Goal: Task Accomplishment & Management: Use online tool/utility

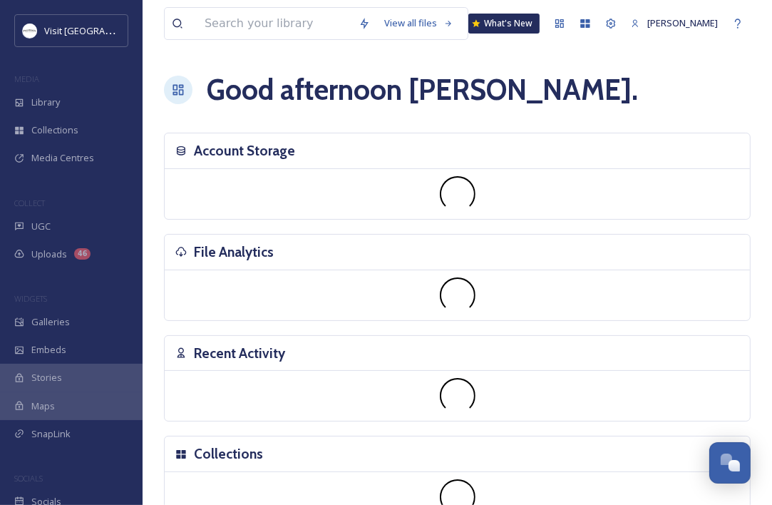
scroll to position [727, 0]
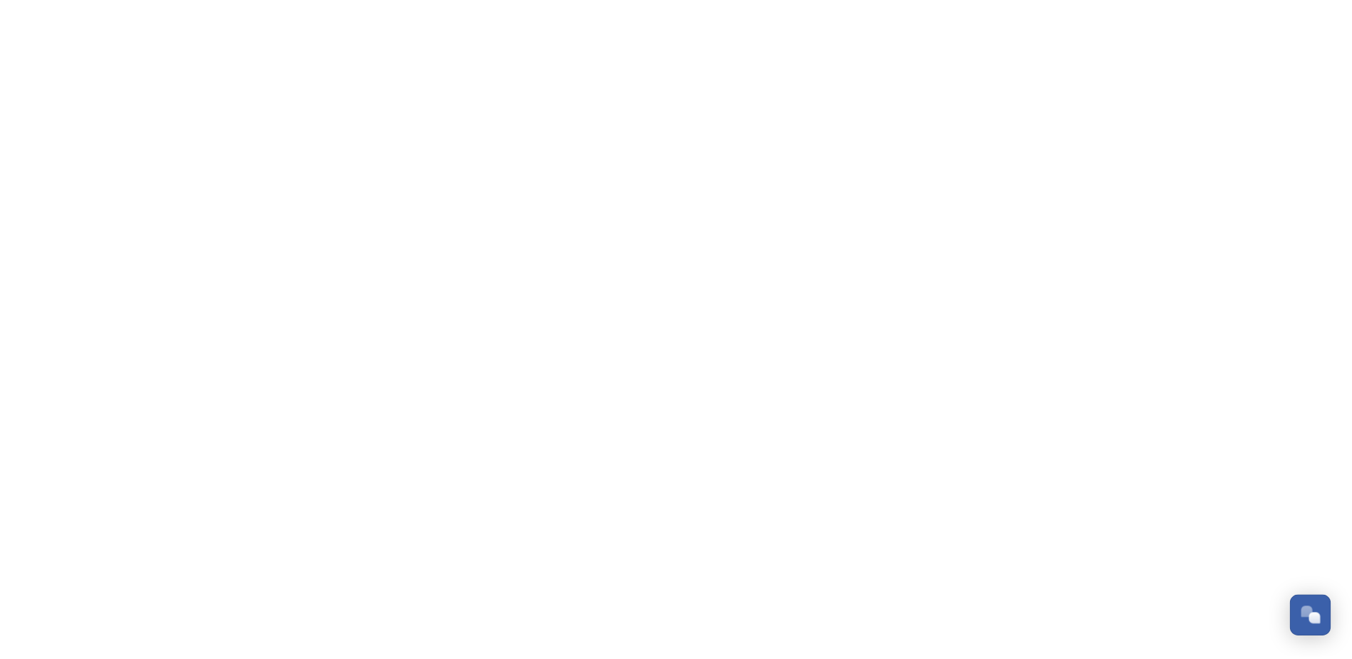
scroll to position [664, 0]
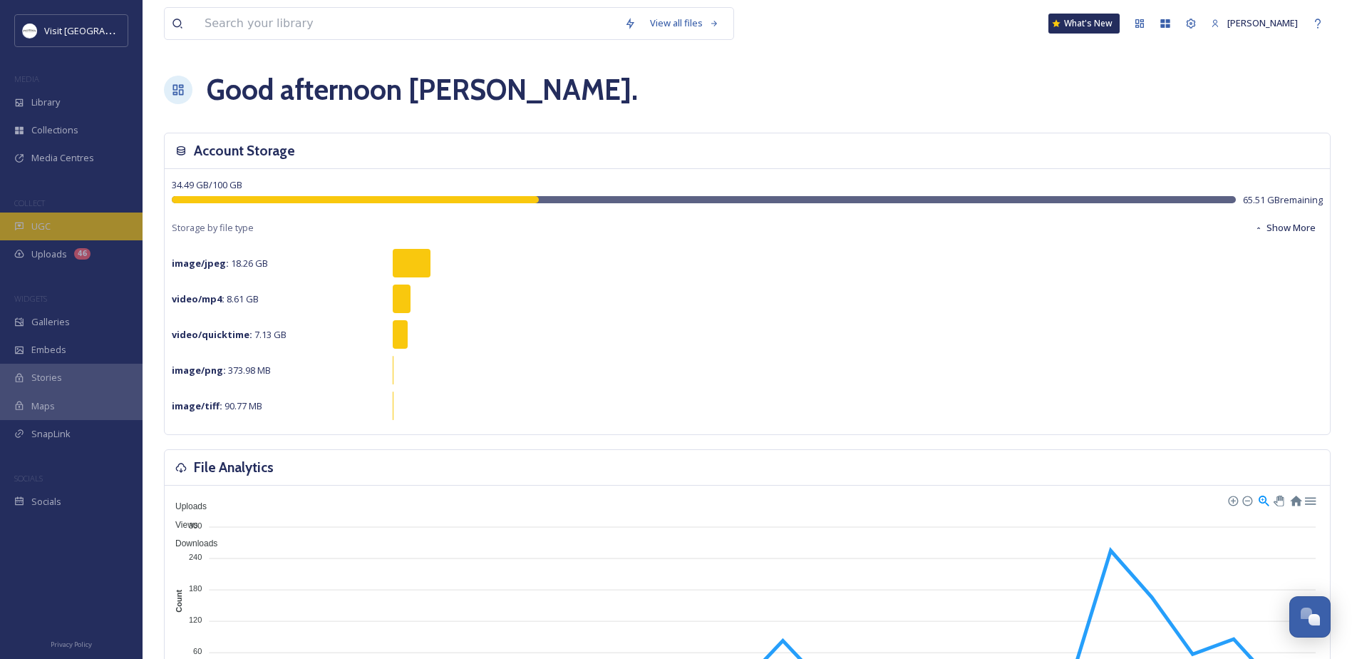
click at [53, 232] on div "UGC" at bounding box center [71, 226] width 143 height 28
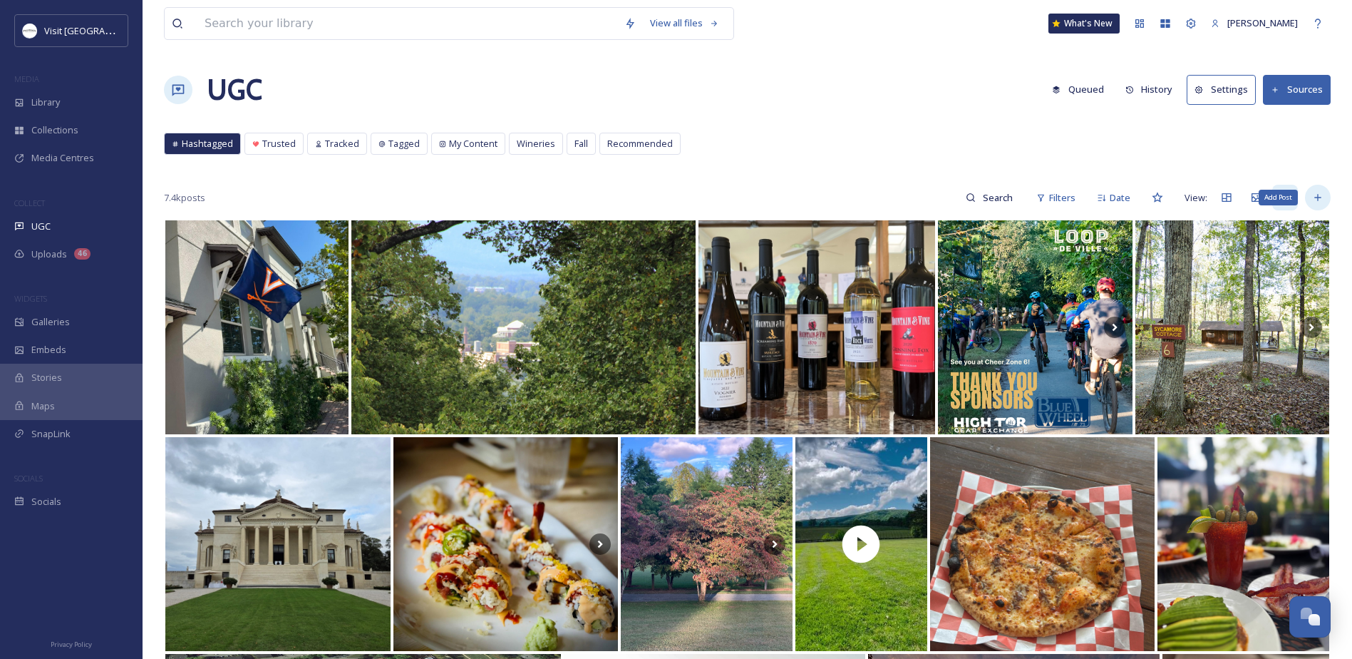
click at [1319, 197] on icon at bounding box center [1317, 198] width 6 height 6
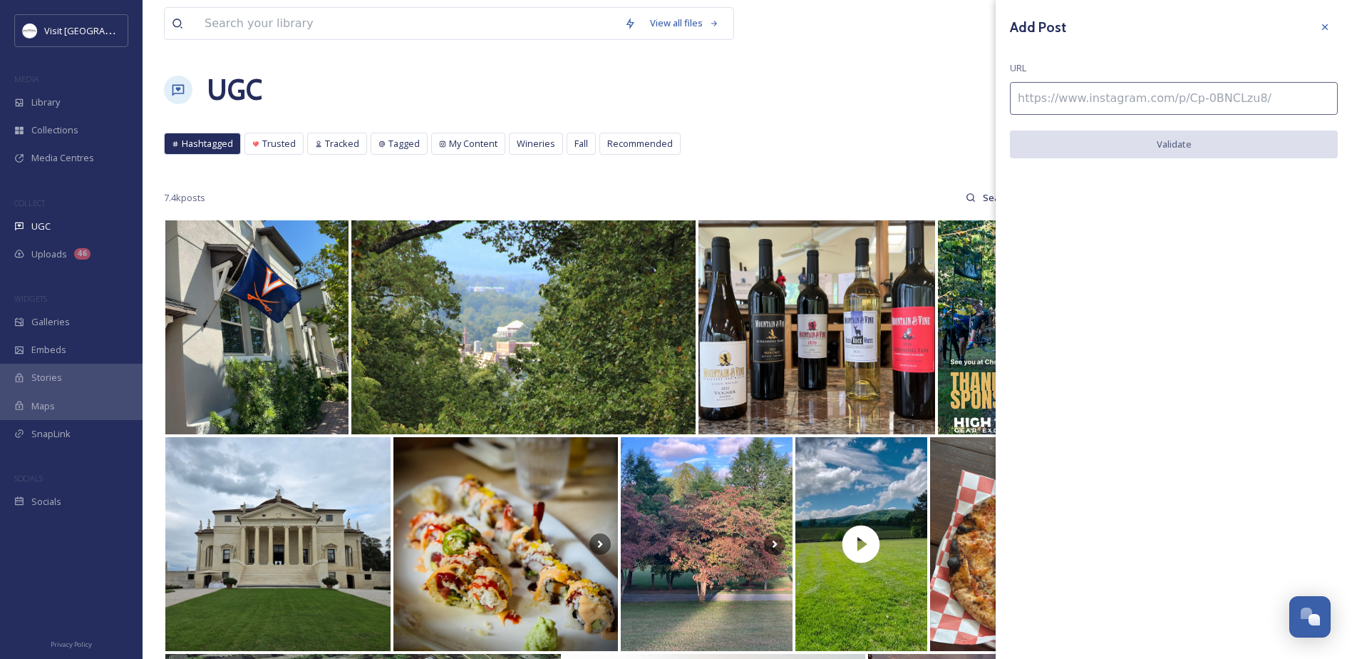
click at [1139, 103] on input at bounding box center [1174, 98] width 328 height 33
paste input "https://www.instagram.com/p/DOQnTuiDVES/"
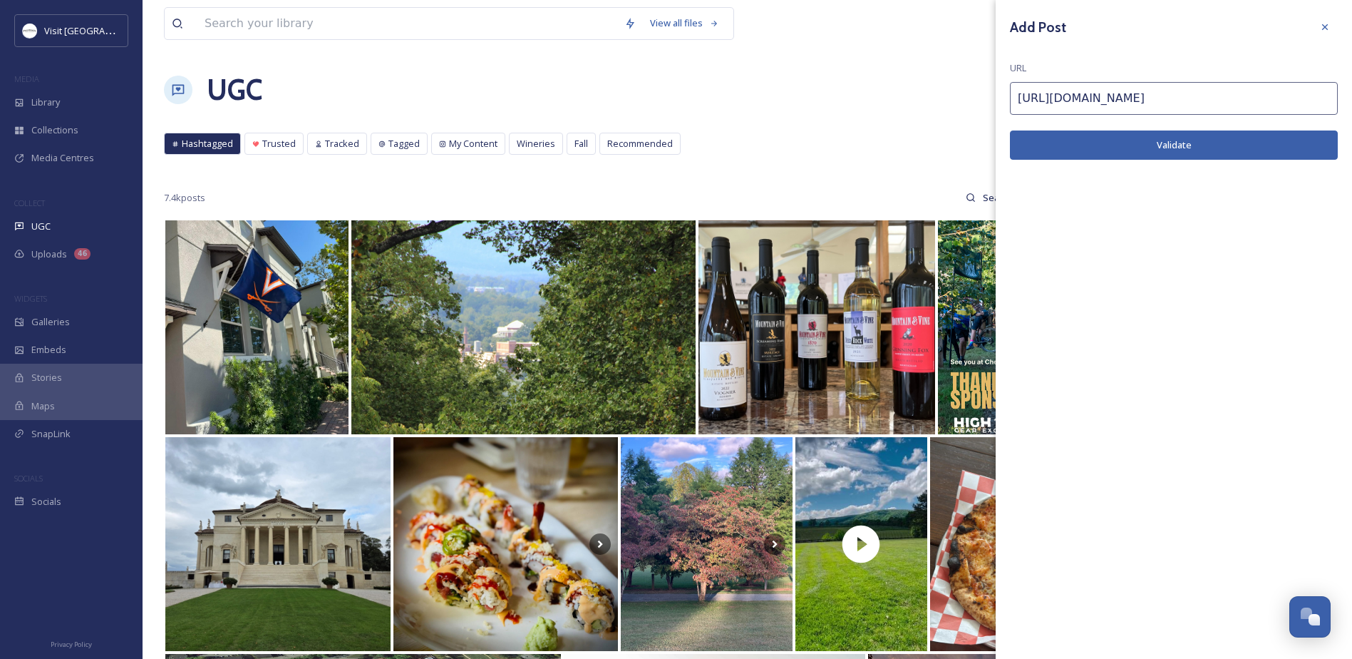
type input "https://www.instagram.com/p/DOQnTuiDVES/"
click at [1138, 136] on button "Validate" at bounding box center [1174, 144] width 328 height 29
click at [1114, 138] on button "Add Post" at bounding box center [1174, 144] width 328 height 29
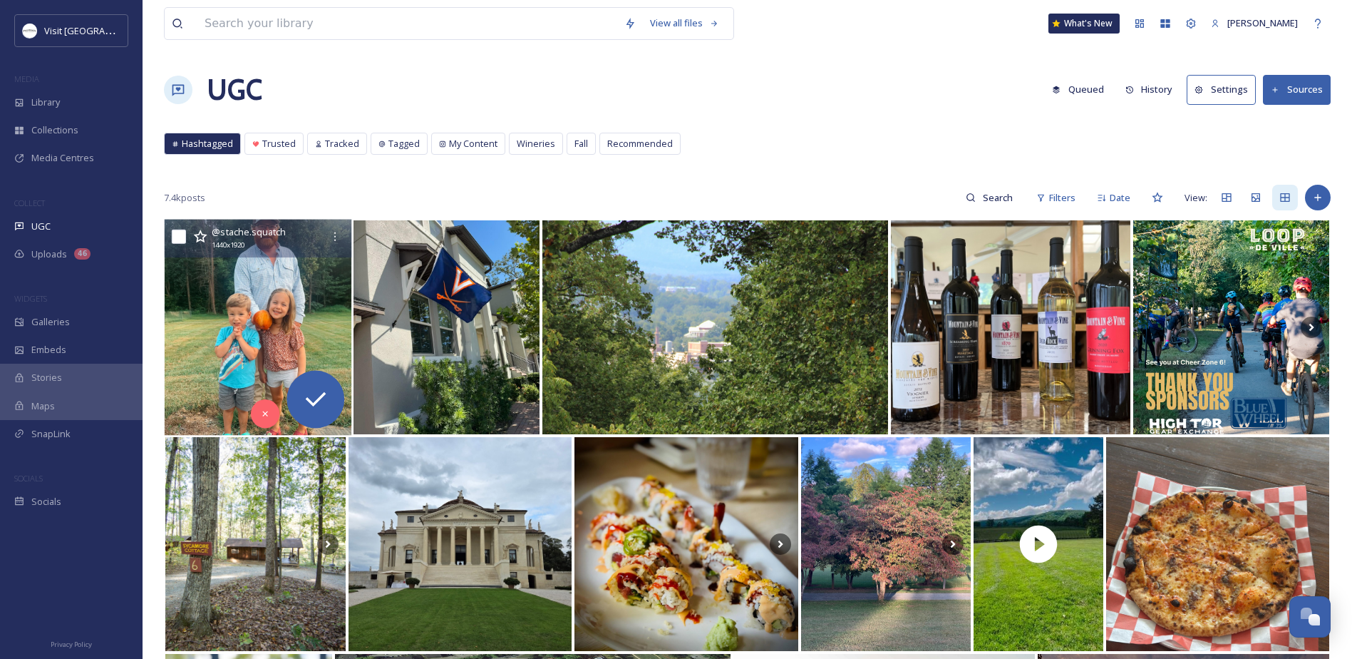
click at [270, 267] on img at bounding box center [258, 328] width 187 height 216
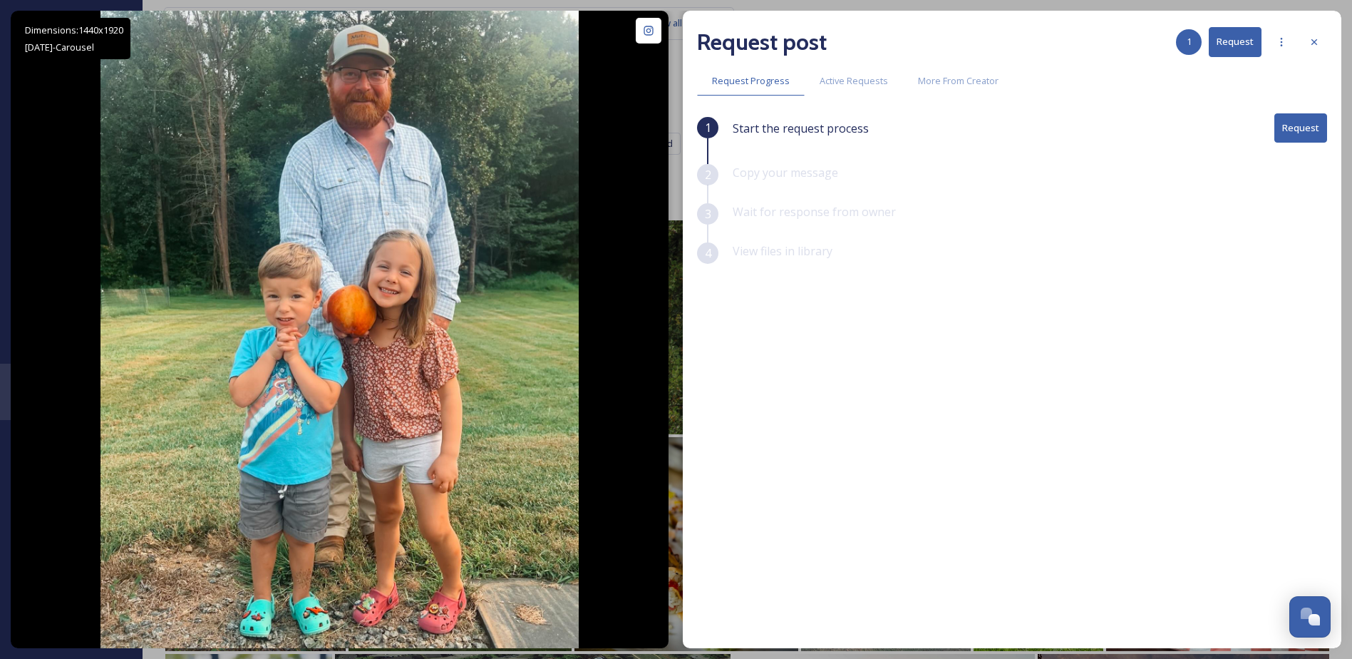
click at [1306, 131] on button "Request" at bounding box center [1300, 127] width 53 height 29
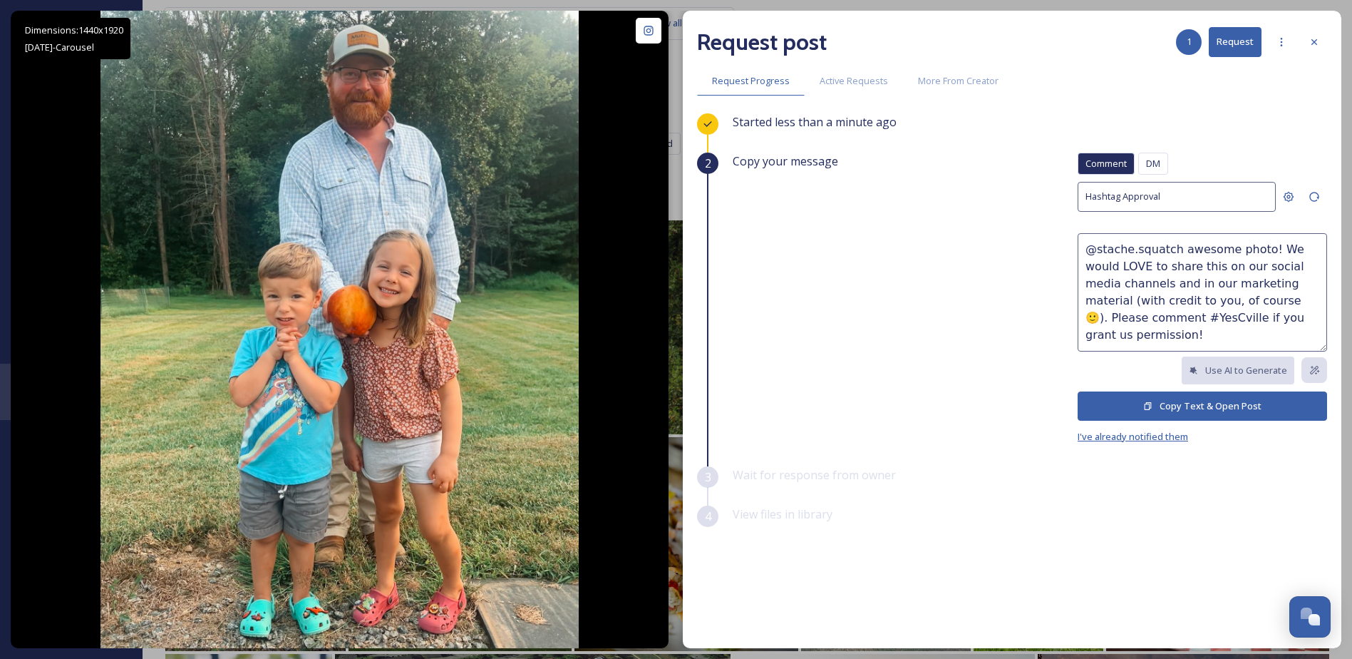
click at [1133, 440] on span "I've already notified them" at bounding box center [1133, 436] width 110 height 13
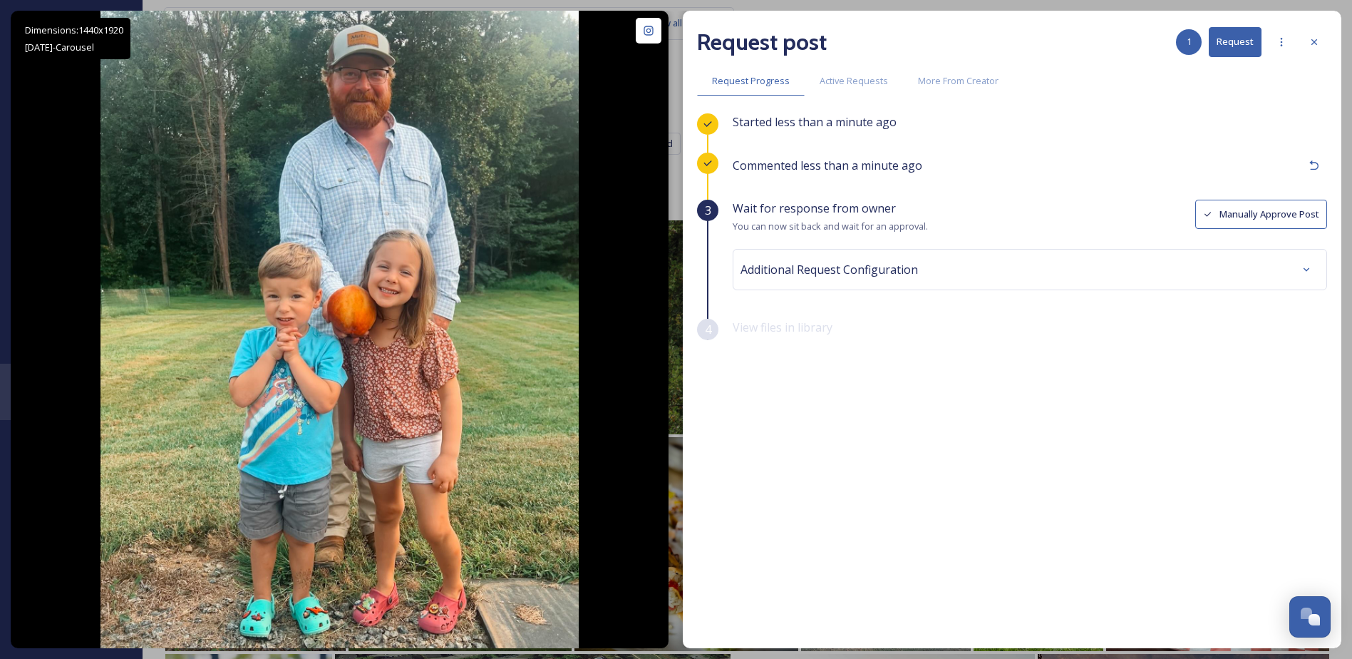
click at [1256, 207] on button "Manually Approve Post" at bounding box center [1261, 214] width 132 height 29
click at [1291, 271] on button "View file(s)" at bounding box center [1287, 270] width 79 height 29
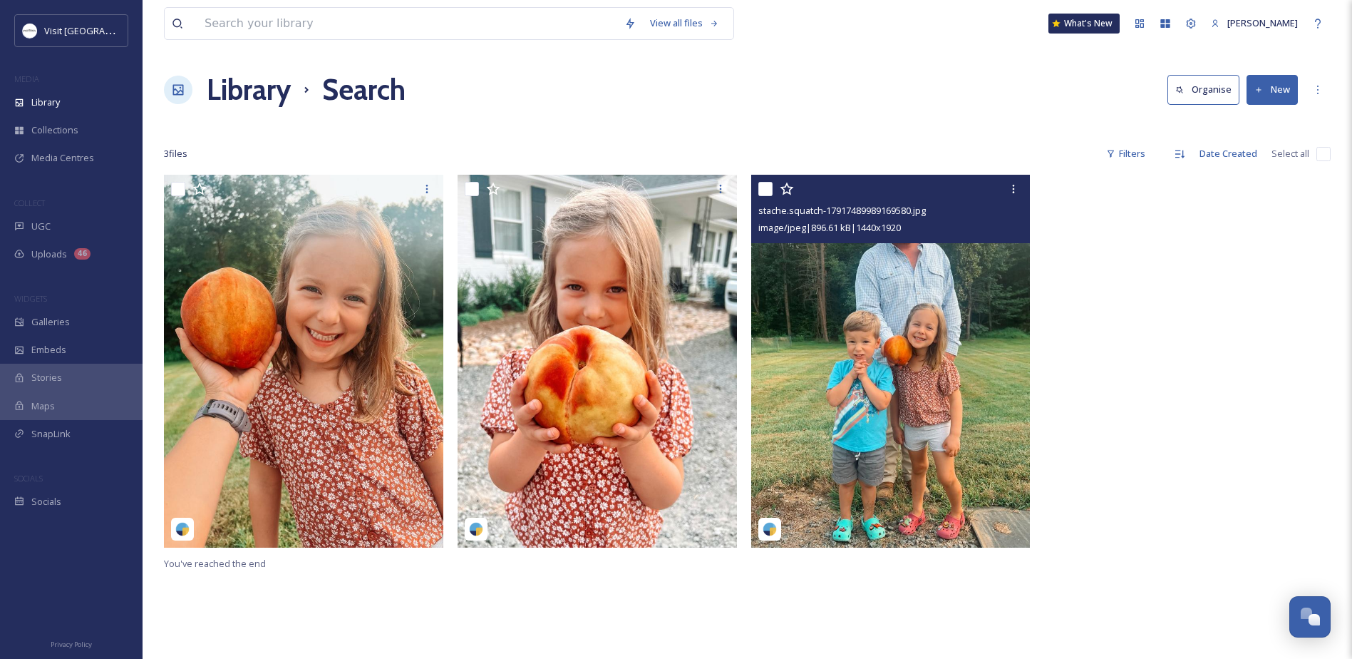
click at [765, 184] on input "checkbox" at bounding box center [765, 189] width 14 height 14
checkbox input "true"
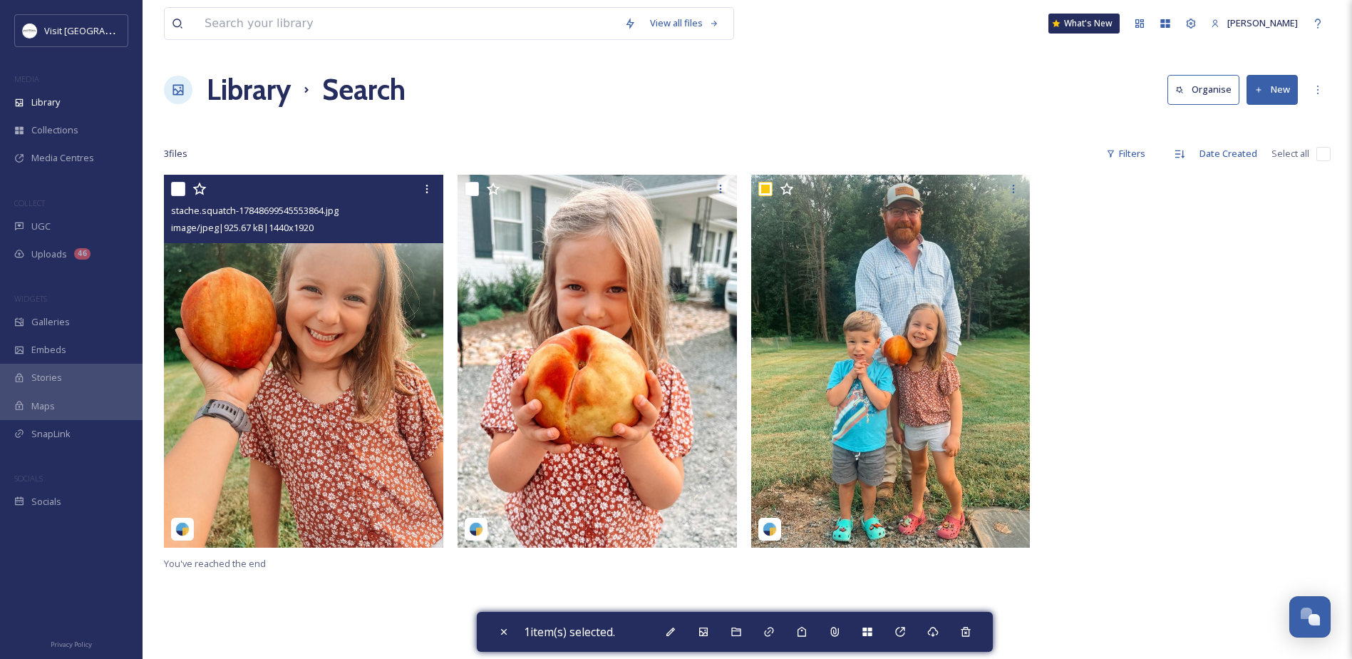
click at [177, 185] on input "checkbox" at bounding box center [178, 189] width 14 height 14
checkbox input "true"
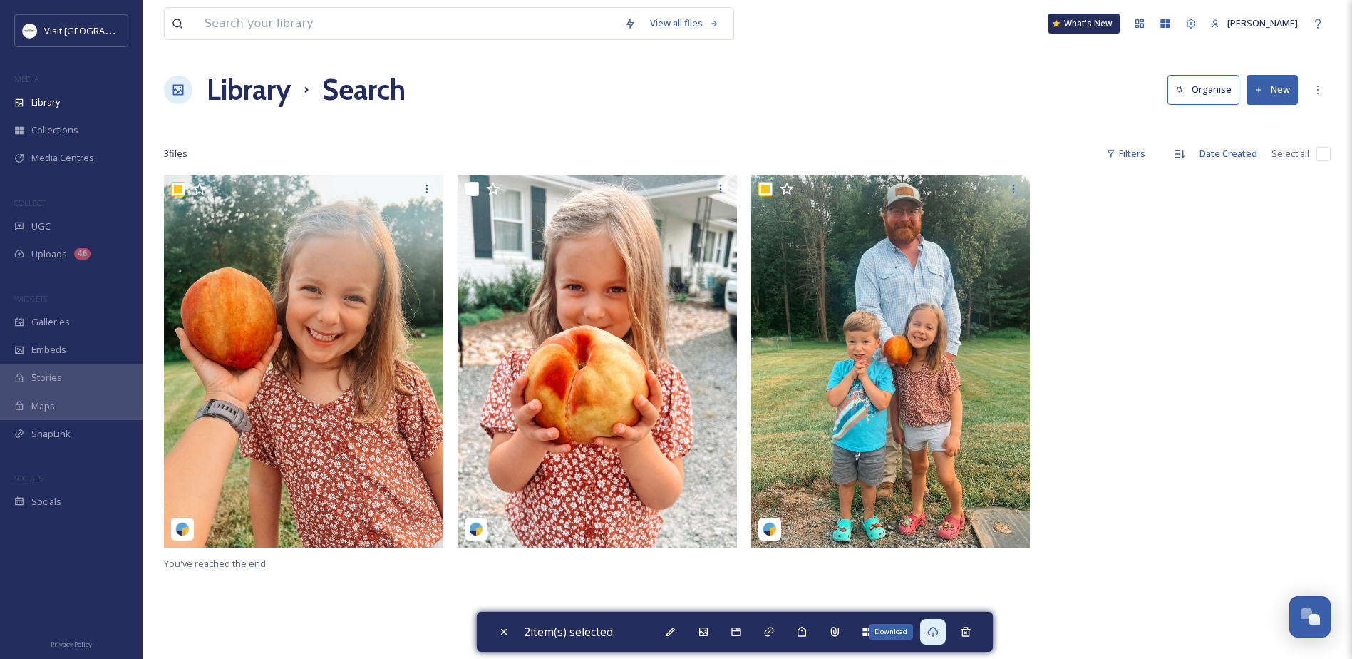
click at [927, 626] on div "Download" at bounding box center [933, 632] width 26 height 26
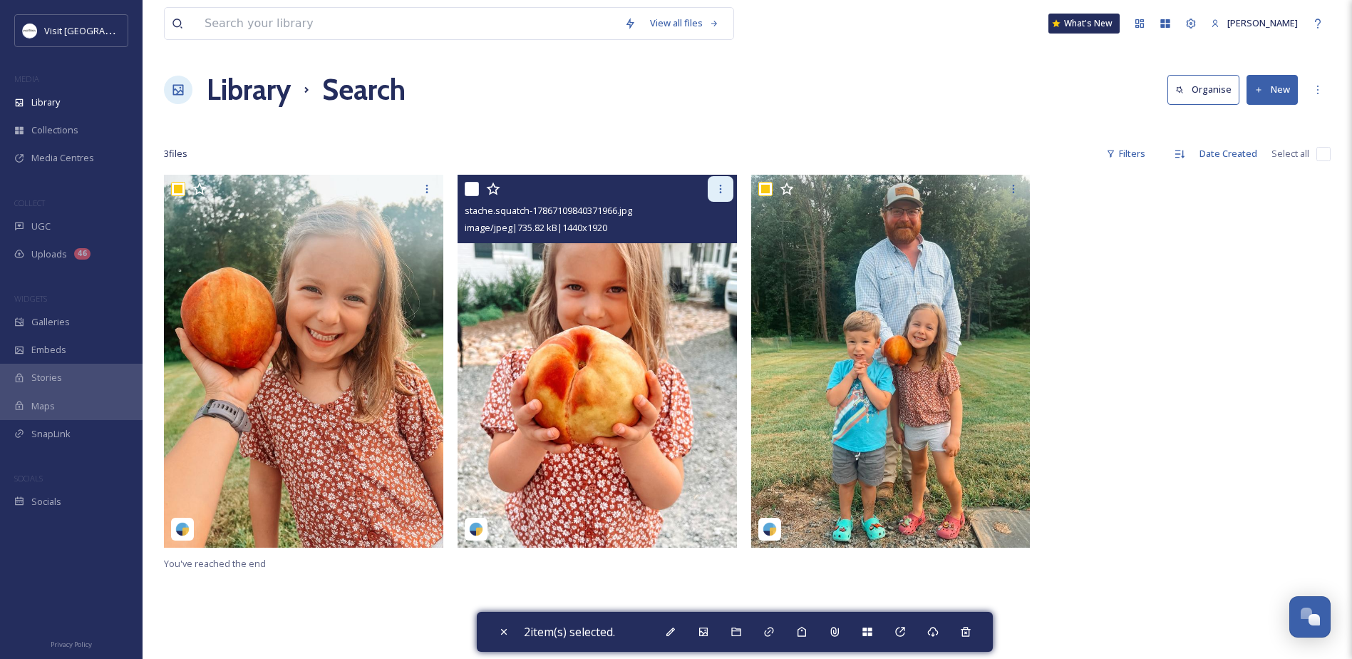
click at [716, 185] on icon at bounding box center [720, 188] width 11 height 11
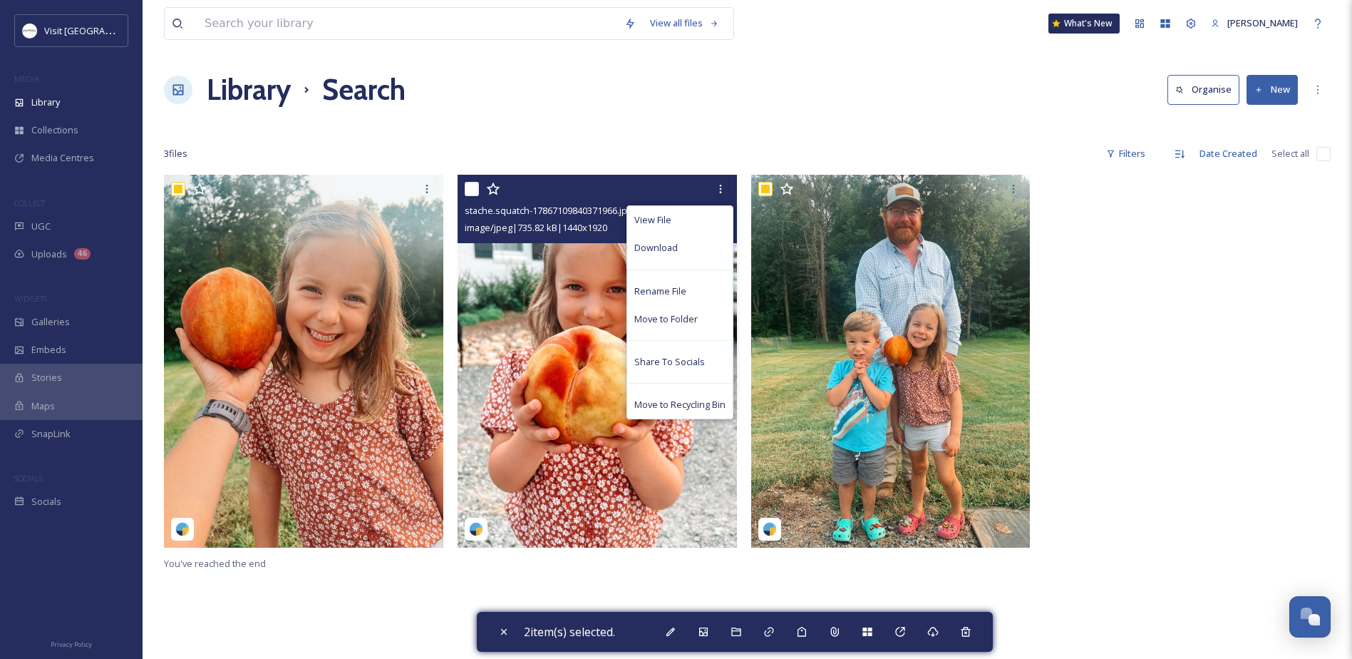
drag, startPoint x: 701, startPoint y: 250, endPoint x: 764, endPoint y: 283, distance: 71.4
click at [700, 250] on div "Download" at bounding box center [679, 248] width 105 height 28
